Goal: Task Accomplishment & Management: Manage account settings

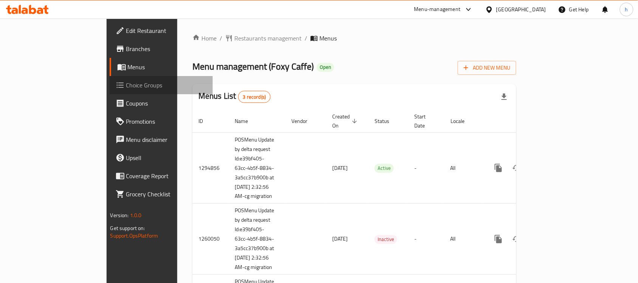
click at [110, 80] on link "Choice Groups" at bounding box center [162, 85] width 104 height 18
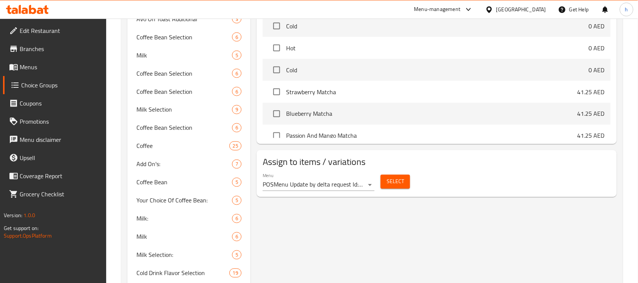
scroll to position [47, 0]
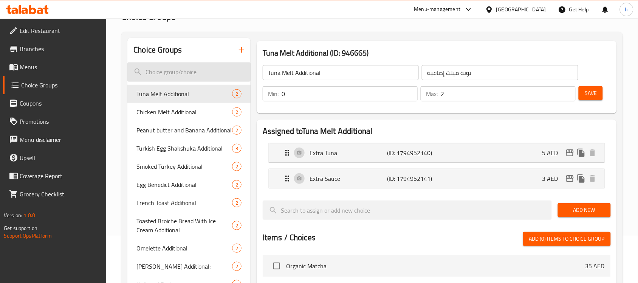
click at [155, 76] on input "search" at bounding box center [188, 71] width 123 height 19
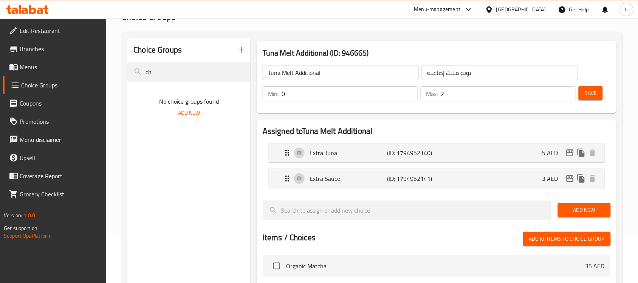
type input "c"
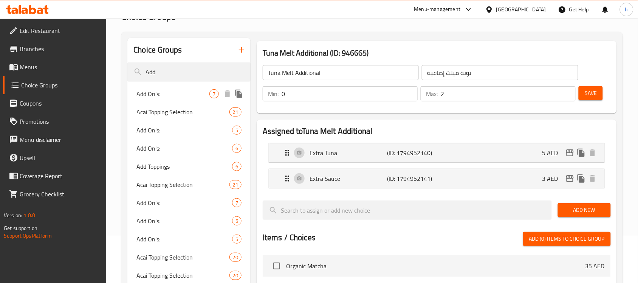
type input "Add"
click at [149, 96] on span "Add On's:" at bounding box center [173, 93] width 73 height 9
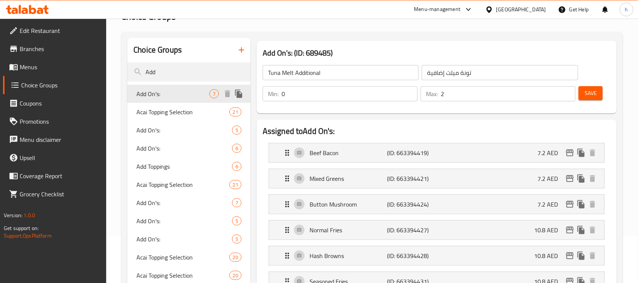
type input "Add On's:"
type input "إضافات:"
type input "7"
click at [180, 126] on span "Add On's:" at bounding box center [173, 130] width 73 height 9
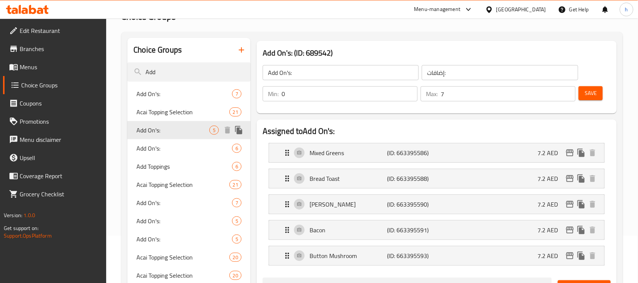
type input "الإضافات:"
click at [171, 146] on span "Add On's:" at bounding box center [173, 148] width 73 height 9
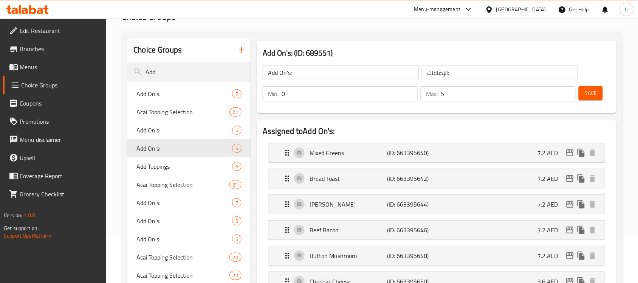
type input "6"
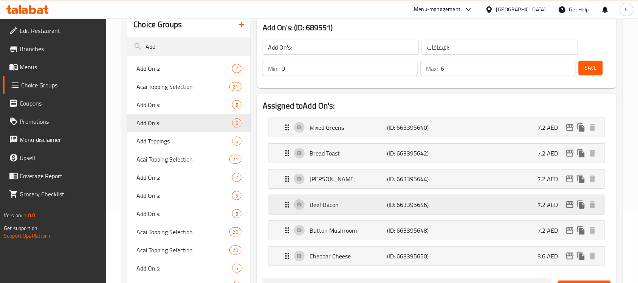
scroll to position [95, 0]
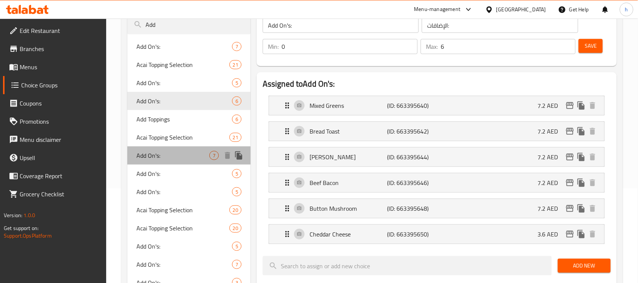
click at [174, 156] on span "Add On's:" at bounding box center [173, 155] width 73 height 9
type input "إضافات:"
type input "7"
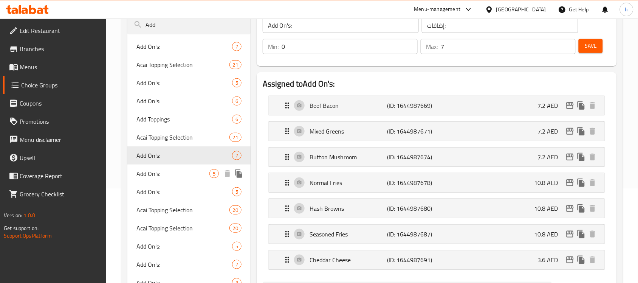
click at [172, 169] on span "Add On's:" at bounding box center [173, 173] width 73 height 9
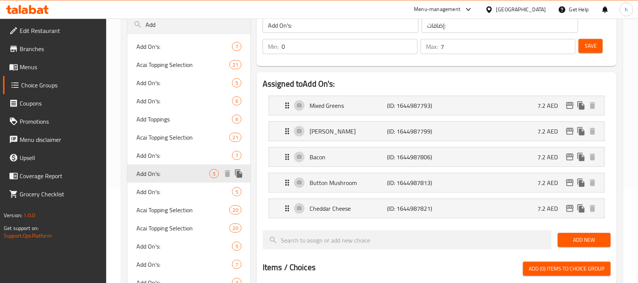
type input "الإضافات:"
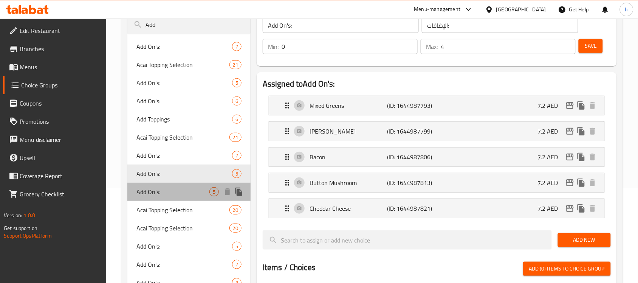
click at [173, 190] on span "Add On's:" at bounding box center [173, 191] width 73 height 9
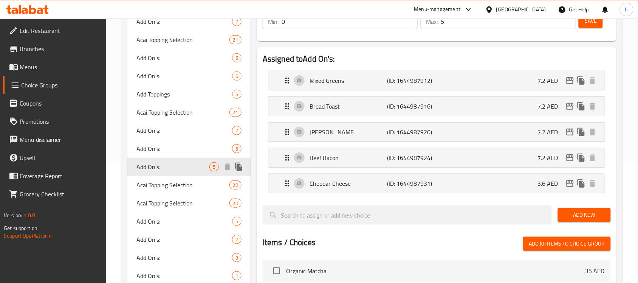
scroll to position [142, 0]
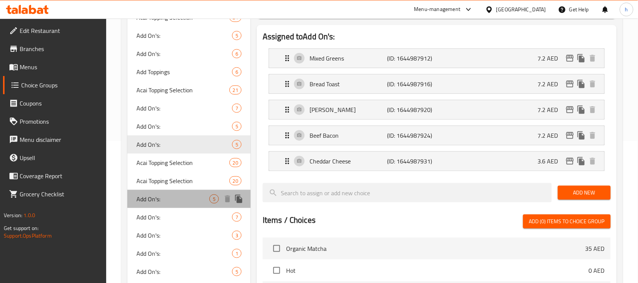
click at [174, 191] on div "Add On's: 5" at bounding box center [188, 199] width 123 height 18
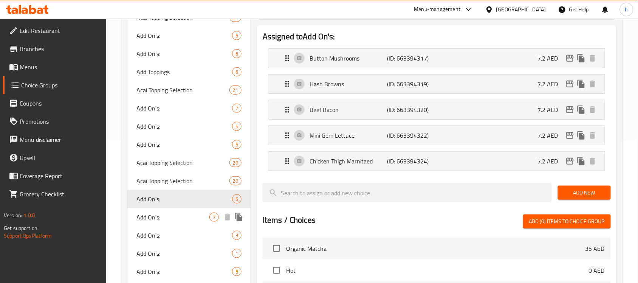
click at [169, 216] on span "Add On's:" at bounding box center [173, 217] width 73 height 9
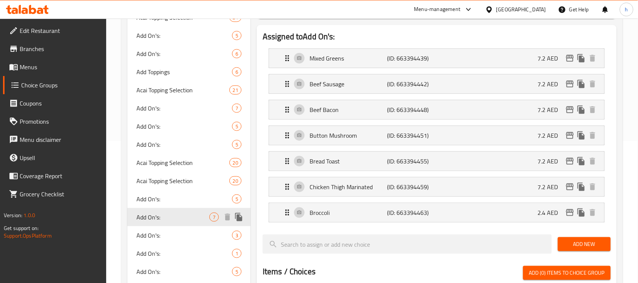
scroll to position [189, 0]
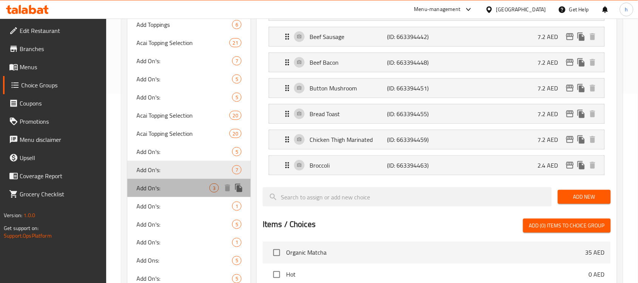
click at [163, 187] on span "Add On's:" at bounding box center [173, 187] width 73 height 9
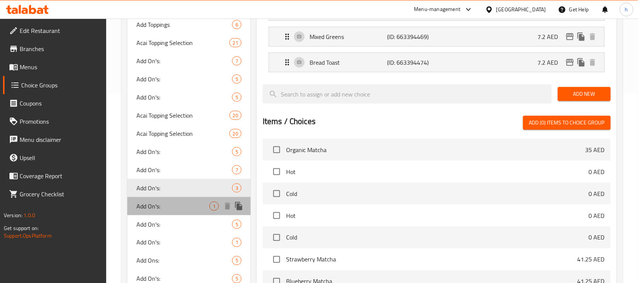
click at [169, 208] on span "Add On's:" at bounding box center [173, 206] width 73 height 9
type input "1"
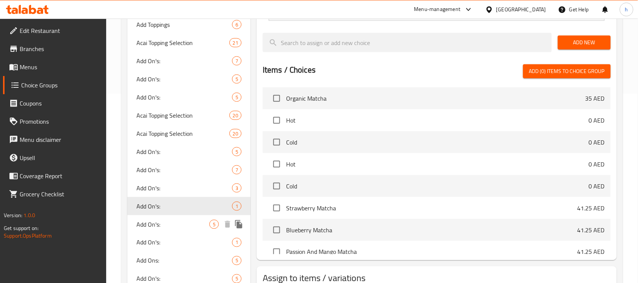
click at [171, 221] on span "Add On's:" at bounding box center [173, 224] width 73 height 9
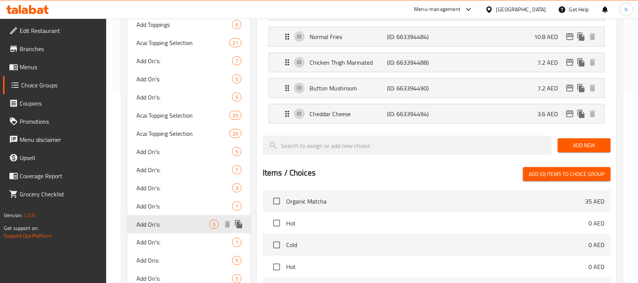
type input "إضافات:"
type input "5"
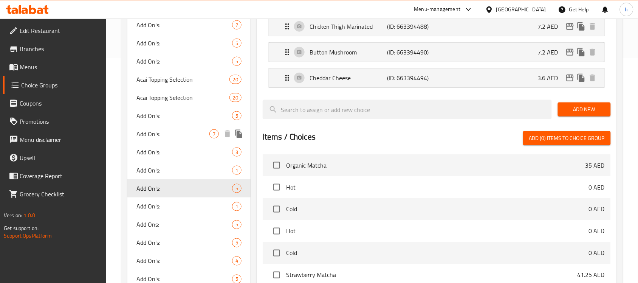
scroll to position [236, 0]
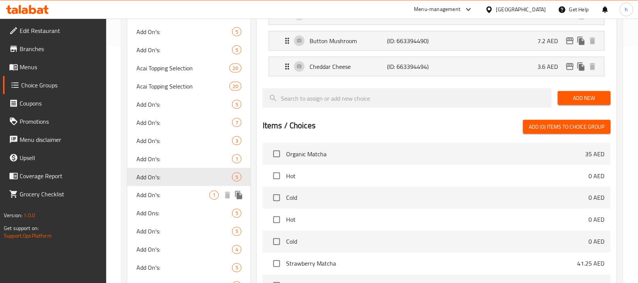
click at [169, 197] on span "Add On's:" at bounding box center [173, 195] width 73 height 9
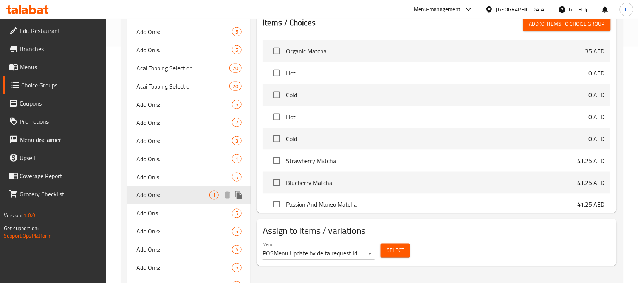
type input "الإضافات:"
type input "1"
click at [157, 215] on span "Add Ons:" at bounding box center [173, 213] width 73 height 9
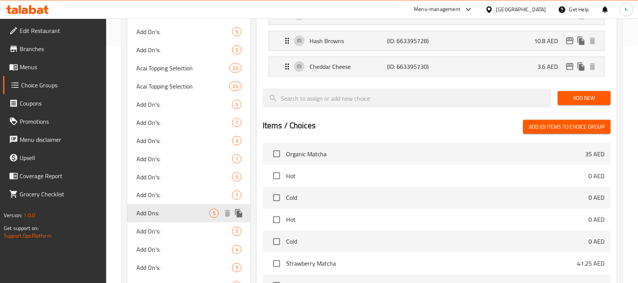
type input "Add Ons:"
type input "أضافات:"
type input "5"
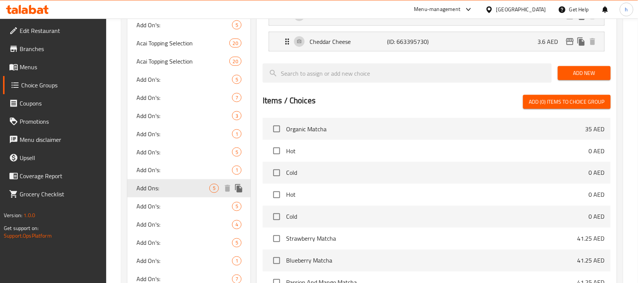
scroll to position [284, 0]
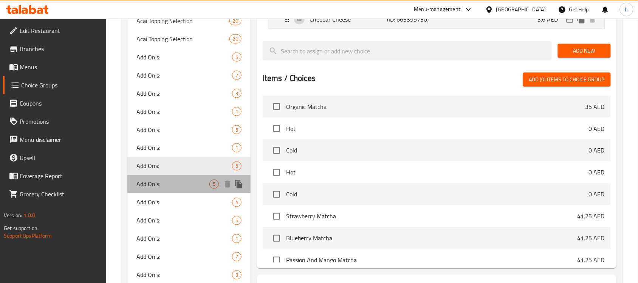
click at [170, 180] on span "Add On's:" at bounding box center [173, 184] width 73 height 9
type input "Add On's:"
type input "الإضافات:"
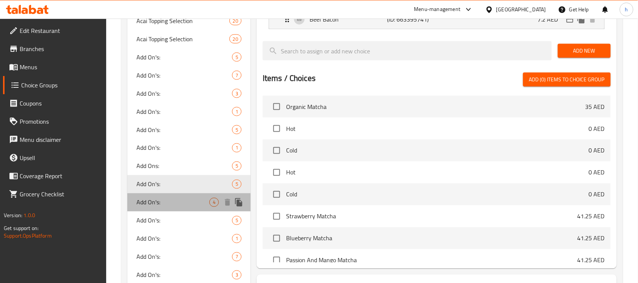
click at [172, 198] on span "Add On's:" at bounding box center [173, 202] width 73 height 9
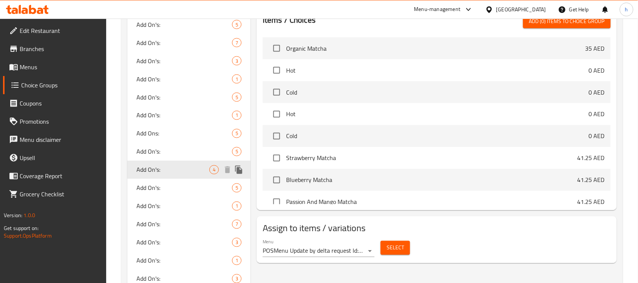
scroll to position [331, 0]
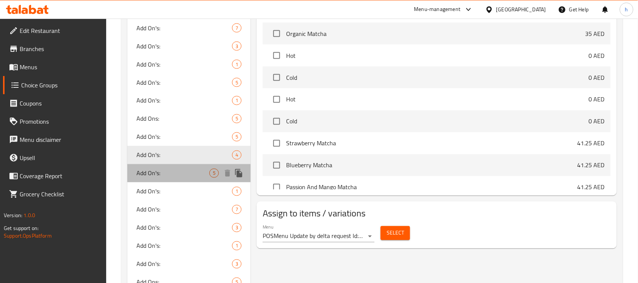
click at [167, 177] on div "Add On's: 5" at bounding box center [188, 173] width 123 height 18
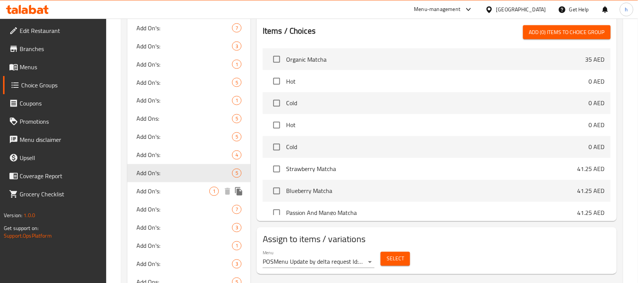
click at [171, 192] on span "Add On's:" at bounding box center [173, 191] width 73 height 9
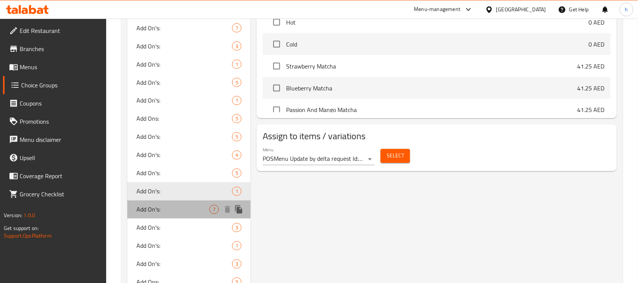
click at [171, 208] on span "Add On's:" at bounding box center [173, 209] width 73 height 9
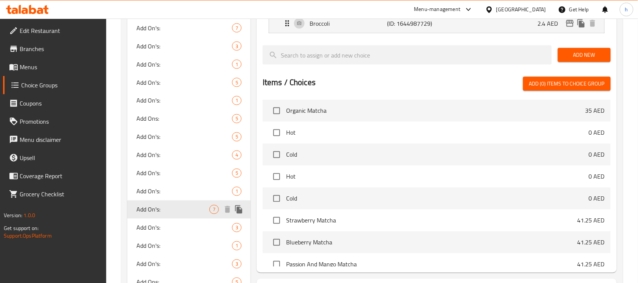
scroll to position [399, 0]
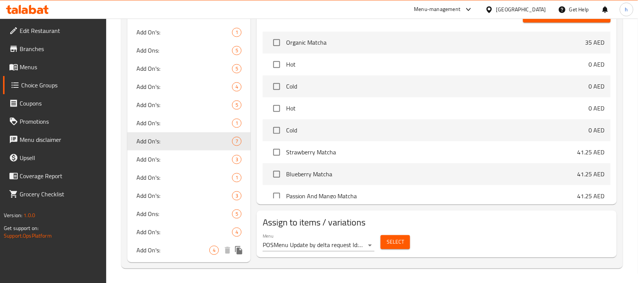
click at [173, 241] on div "Add On's: 4" at bounding box center [188, 250] width 123 height 18
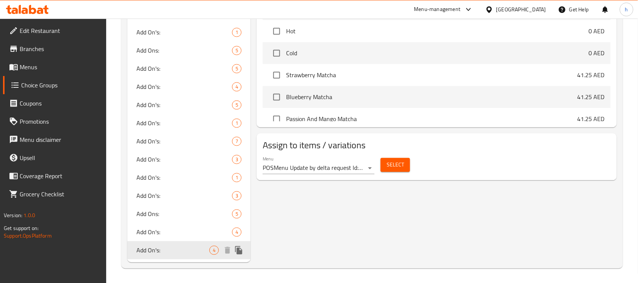
type input "4"
click at [169, 231] on span "Add On's:" at bounding box center [173, 232] width 73 height 9
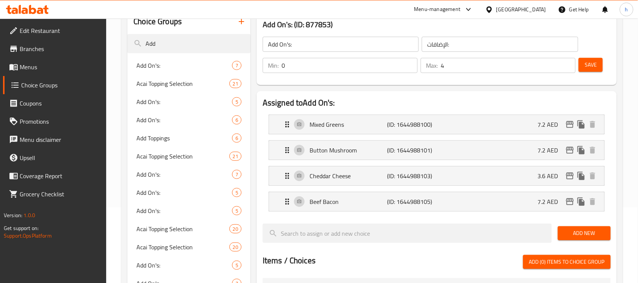
scroll to position [0, 0]
